Goal: Check status

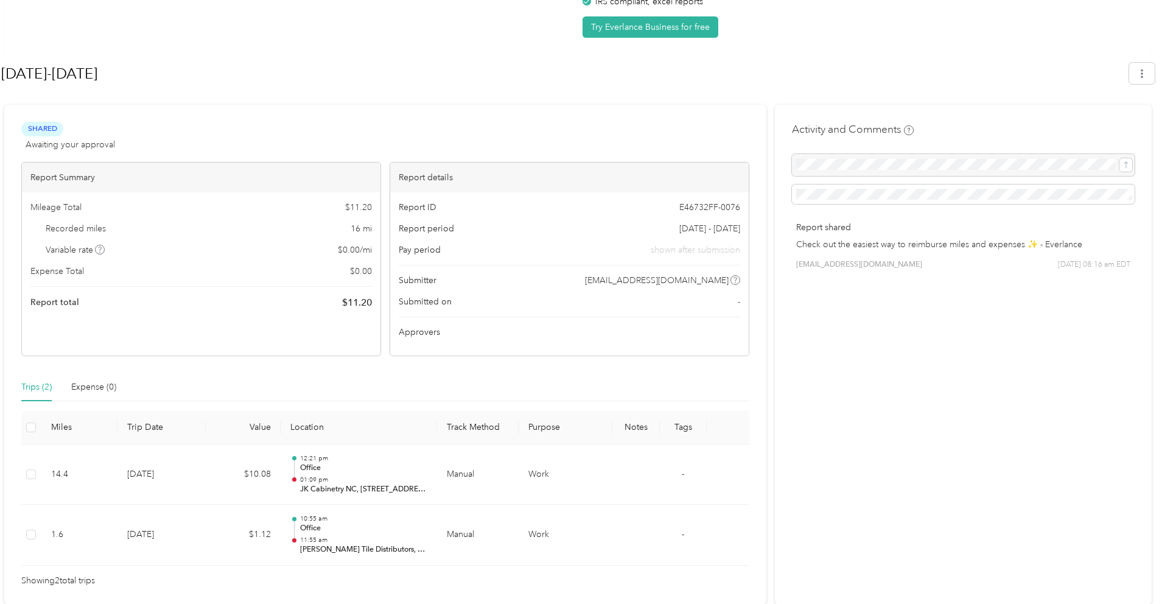
scroll to position [121, 0]
drag, startPoint x: 415, startPoint y: 557, endPoint x: 22, endPoint y: 408, distance: 420.2
click at [23, 408] on div "Trips (2) Expense (0) Miles Trip Date Value Location Track Method Purpose Notes…" at bounding box center [385, 479] width 728 height 214
copy table "Miles Trip Date Value Location Track Method Purpose Notes Tags 14.4 [DATE] $10.…"
click at [228, 318] on div "Report Summary Mileage Total $ 11.20 Recorded miles 16 mi Variable rate $ 0.00 …" at bounding box center [201, 258] width 360 height 194
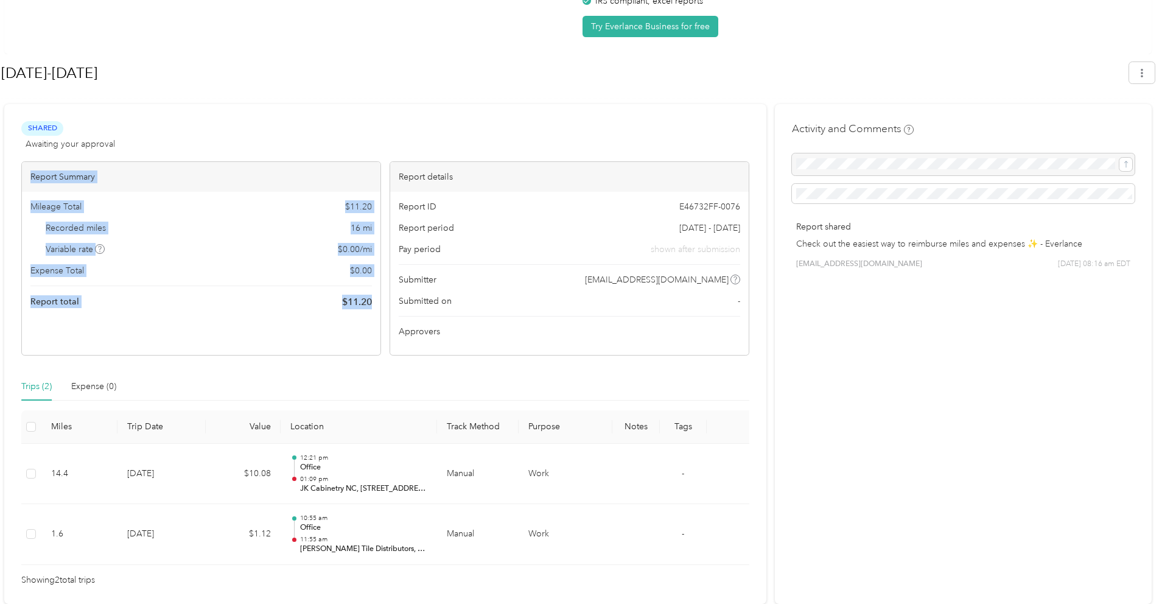
drag, startPoint x: 370, startPoint y: 309, endPoint x: 19, endPoint y: 162, distance: 380.7
click at [19, 162] on div "Shared Awaiting your approval View activity & comments Report Summary Mileage T…" at bounding box center [385, 353] width 762 height 499
copy div "Report Summary Mileage Total $ 11.20 Recorded miles 16 mi Variable rate $ 0.00 …"
